Goal: Contribute content: Contribute content

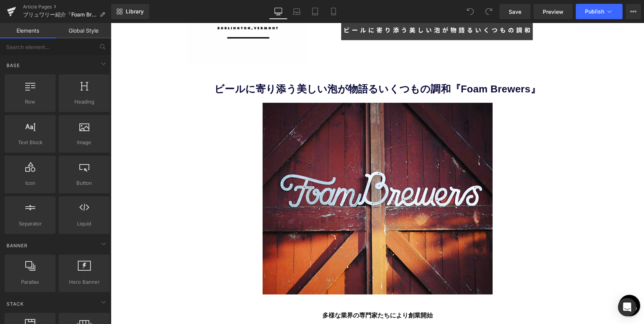
scroll to position [151, 0]
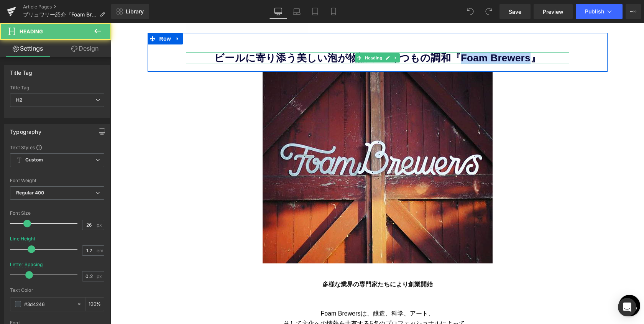
drag, startPoint x: 498, startPoint y: 59, endPoint x: 526, endPoint y: 57, distance: 28.0
click at [526, 57] on b "ビールに寄り添う美しい泡が物語るいくつもの調和『Foam Brewers』" at bounding box center [377, 57] width 326 height 11
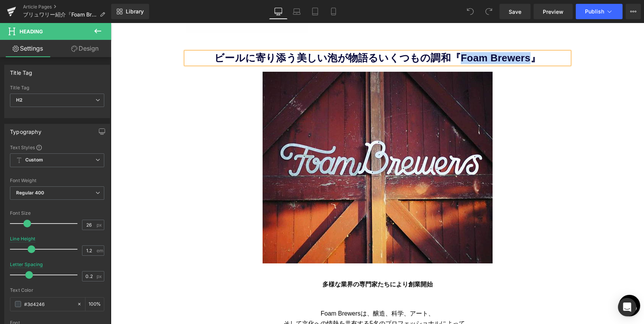
click at [154, 109] on div "Image" at bounding box center [378, 168] width 460 height 192
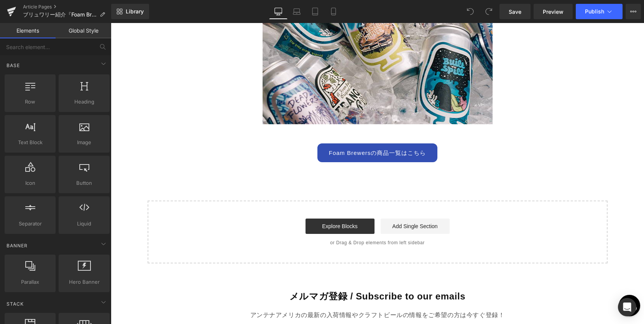
scroll to position [1451, 0]
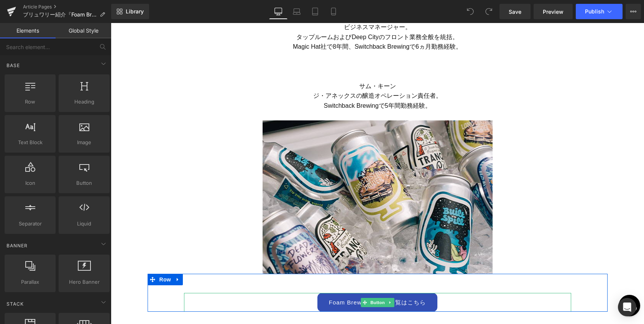
click at [339, 302] on link "Foam Brewersの商品一覧はこちら" at bounding box center [377, 302] width 120 height 19
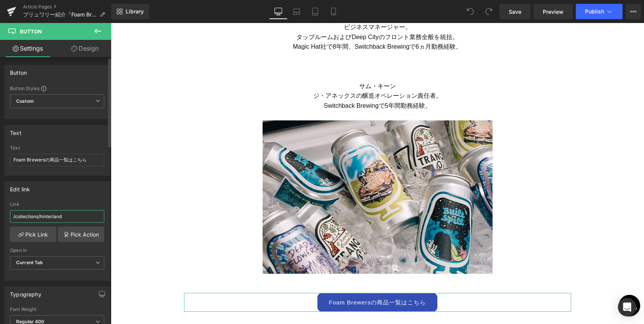
click at [75, 216] on input "/collections/hinterland" at bounding box center [57, 216] width 94 height 13
click at [31, 233] on link "Pick Link" at bounding box center [33, 233] width 46 height 15
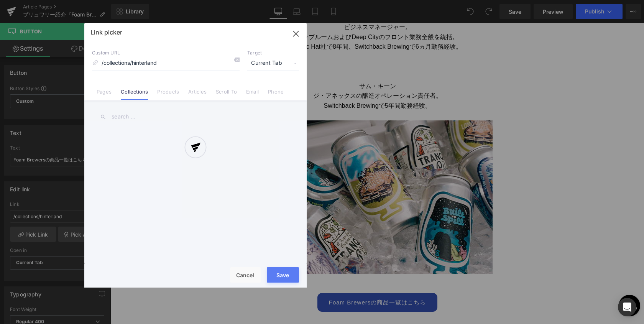
click at [176, 61] on div at bounding box center [195, 155] width 222 height 264
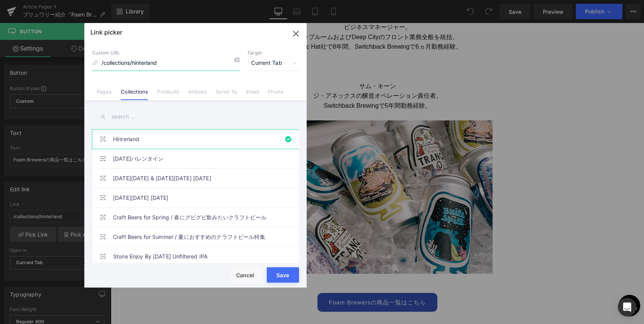
drag, startPoint x: 167, startPoint y: 63, endPoint x: 67, endPoint y: 53, distance: 100.9
click at [67, 53] on div "Link picker Back to Library Insert Custom URL /collections/hinterland Target Cu…" at bounding box center [322, 162] width 644 height 324
paste input "Foam Brewers"
type input "Foam Brewers"
click at [133, 117] on input "text" at bounding box center [195, 116] width 207 height 17
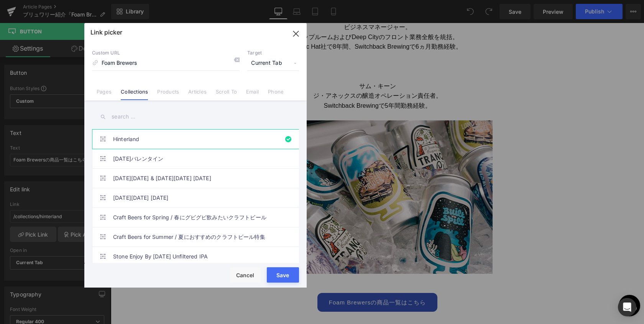
paste input "Foam Brewers"
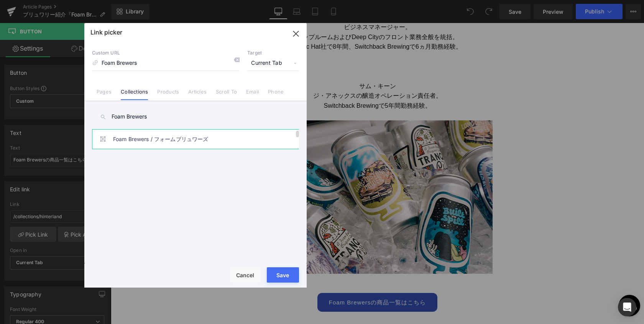
type input "Foam Brewers"
click at [0, 0] on link "Foam Brewers / フォームブリュワーズ" at bounding box center [0, 0] width 0 height 0
type input "/collections/foam-brewers-フォームブリュワーズ"
click at [286, 277] on button "Save" at bounding box center [283, 274] width 32 height 15
type input "/collections/foam-brewers-フォームブリュワーズ"
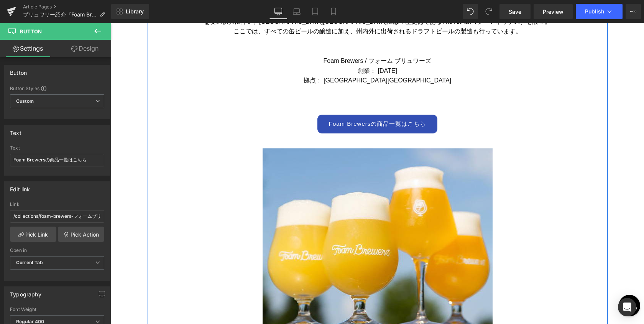
scroll to position [469, 0]
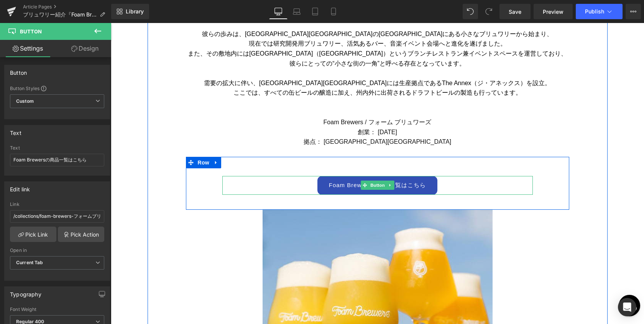
click at [353, 190] on link "Foam Brewersの商品一覧はこちら" at bounding box center [377, 185] width 120 height 19
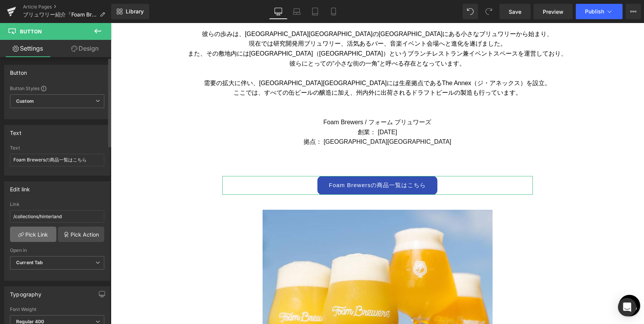
click at [34, 235] on link "Pick Link" at bounding box center [33, 233] width 46 height 15
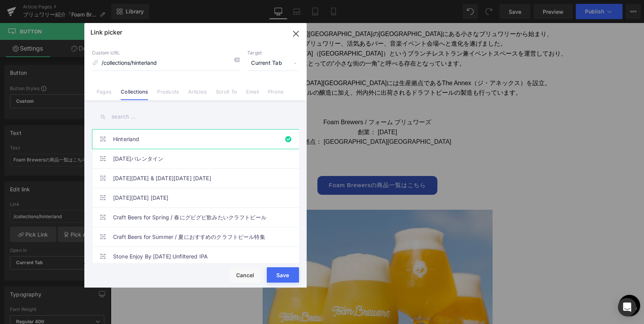
click at [149, 117] on input "text" at bounding box center [195, 116] width 207 height 17
paste input "Foam Brewers"
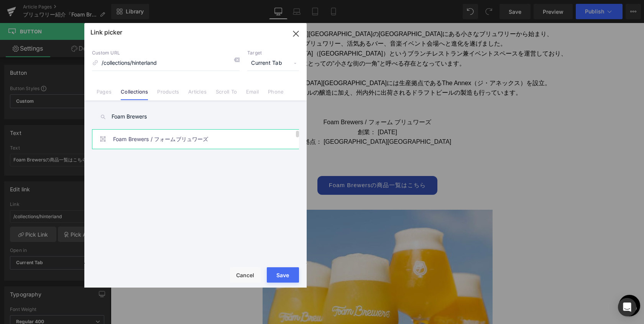
type input "Foam Brewers"
click at [152, 138] on link "Foam Brewers / フォームブリュワーズ" at bounding box center [197, 139] width 169 height 19
drag, startPoint x: 168, startPoint y: 63, endPoint x: 261, endPoint y: 66, distance: 93.5
click at [261, 66] on div "Custom URL /collections/foam-brewers-フォームブリュワーズ Target Current Tab Current Tab …" at bounding box center [195, 60] width 207 height 21
type input "/collections/foam-brewers"
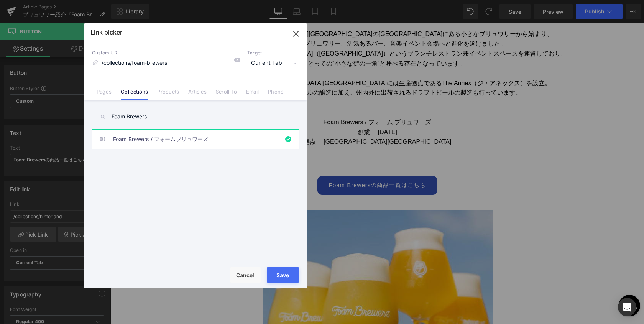
click at [285, 274] on button "Save" at bounding box center [283, 274] width 32 height 15
type input "/collections/foam-brewers"
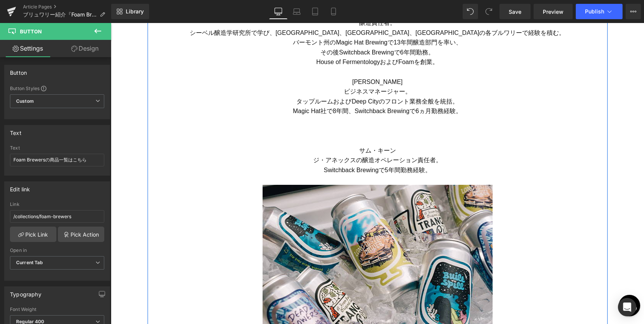
scroll to position [1617, 0]
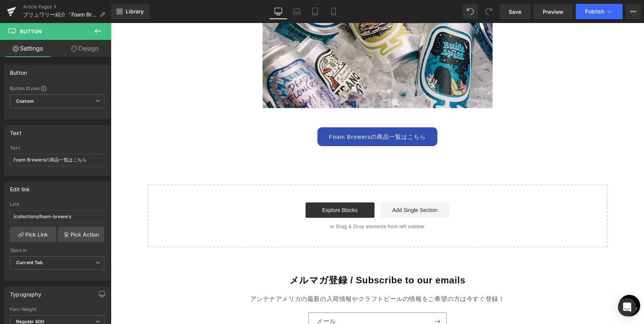
click at [336, 138] on link "Foam Brewersの商品一覧はこちら" at bounding box center [377, 136] width 120 height 19
drag, startPoint x: 181, startPoint y: 240, endPoint x: 165, endPoint y: 215, distance: 29.5
type input "/collections/foam-brewers"
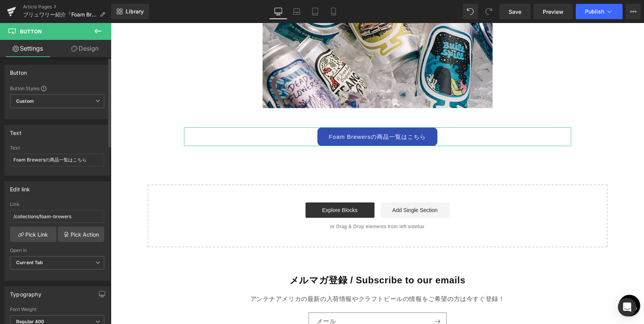
drag, startPoint x: 81, startPoint y: 194, endPoint x: 51, endPoint y: 162, distance: 44.7
click at [81, 194] on div "Edit link" at bounding box center [57, 189] width 105 height 15
click at [520, 14] on span "Save" at bounding box center [515, 12] width 13 height 8
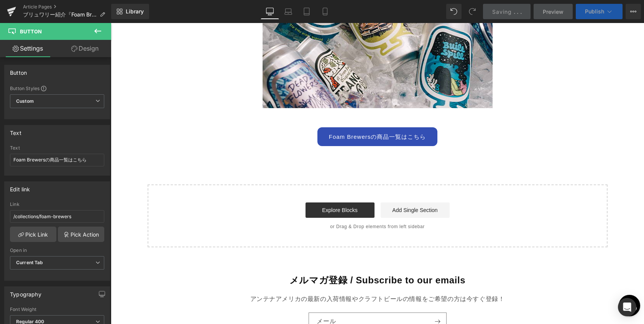
click at [594, 11] on span "Publish" at bounding box center [594, 11] width 19 height 6
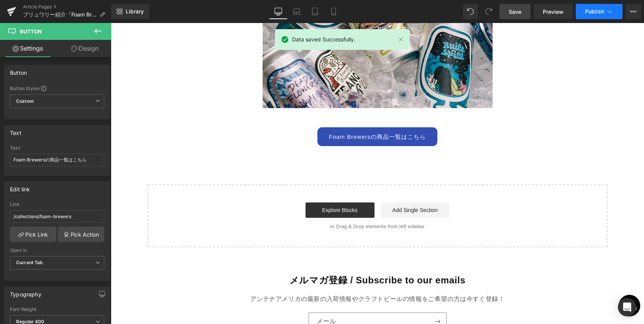
click at [594, 11] on span "Publish" at bounding box center [594, 11] width 19 height 6
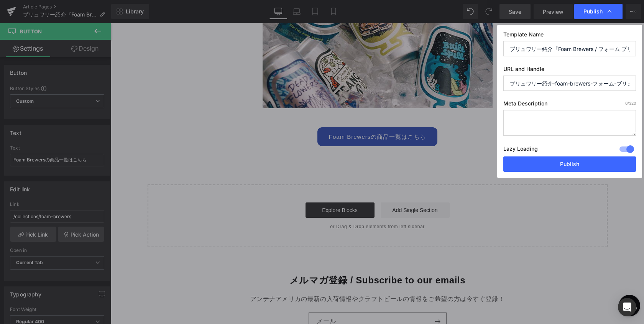
scroll to position [0, 18]
drag, startPoint x: 590, startPoint y: 84, endPoint x: 643, endPoint y: 84, distance: 53.3
click at [643, 84] on div "Publish Template Name ブリュワリー紹介『Foam Brewers / フォーム ブリュワーズ』 URL and Handle ブリュワリ…" at bounding box center [322, 162] width 644 height 324
drag, startPoint x: 555, startPoint y: 84, endPoint x: 466, endPoint y: 82, distance: 88.9
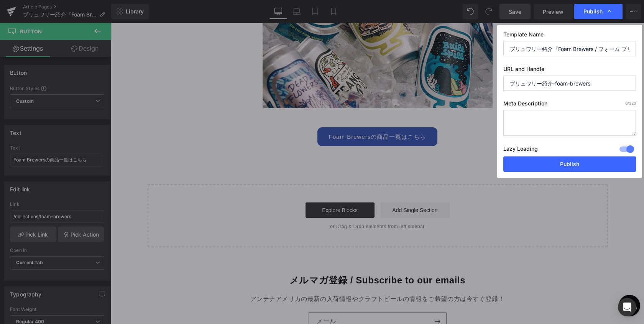
click at [466, 82] on div "Publish Template Name ブリュワリー紹介『Foam Brewers / フォーム ブリュワーズ』 URL and Handle ブリュワリ…" at bounding box center [322, 162] width 644 height 324
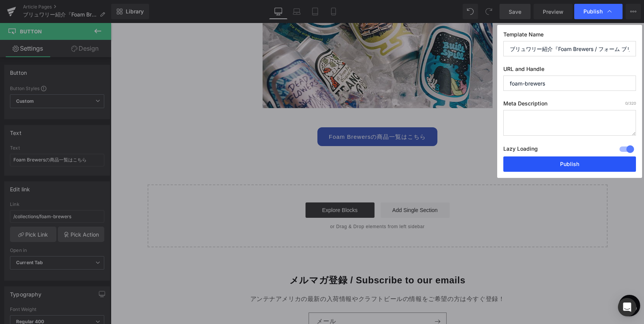
type input "foam-brewers"
click at [563, 162] on button "Publish" at bounding box center [569, 163] width 133 height 15
